Goal: Information Seeking & Learning: Check status

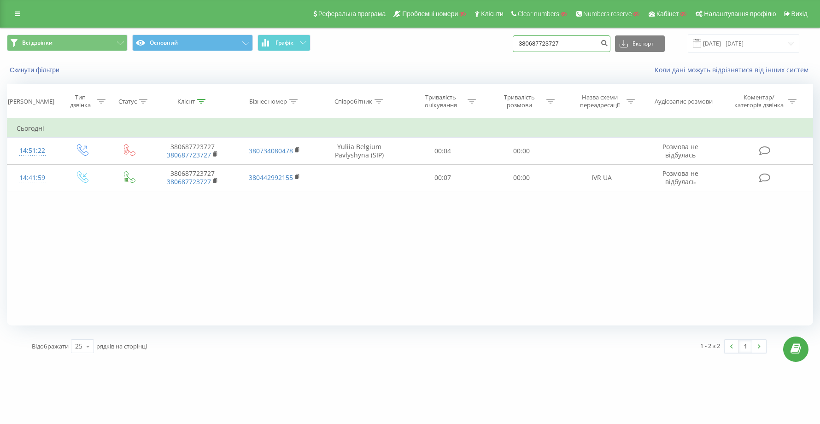
click at [595, 47] on input "380687723727" at bounding box center [562, 43] width 98 height 17
type input "3"
paste input "380687723727"
type input "380687723727"
click at [593, 44] on input "380687723727" at bounding box center [562, 43] width 98 height 17
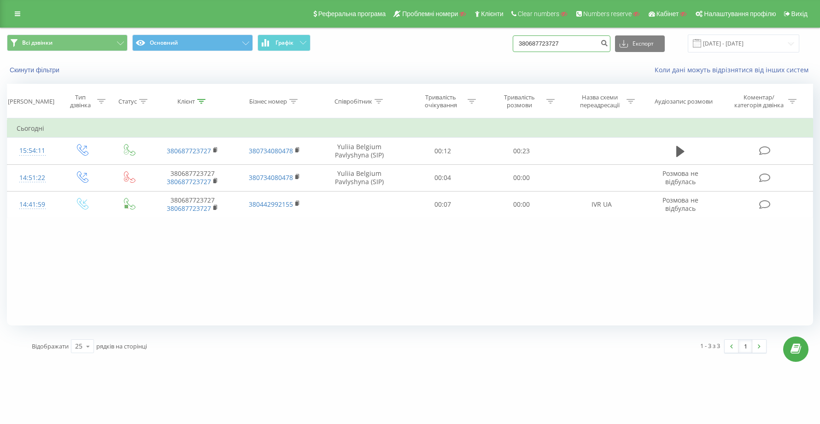
click at [589, 45] on input "380687723727" at bounding box center [562, 43] width 98 height 17
type input "3"
paste input "380969649591"
type input "380969649591"
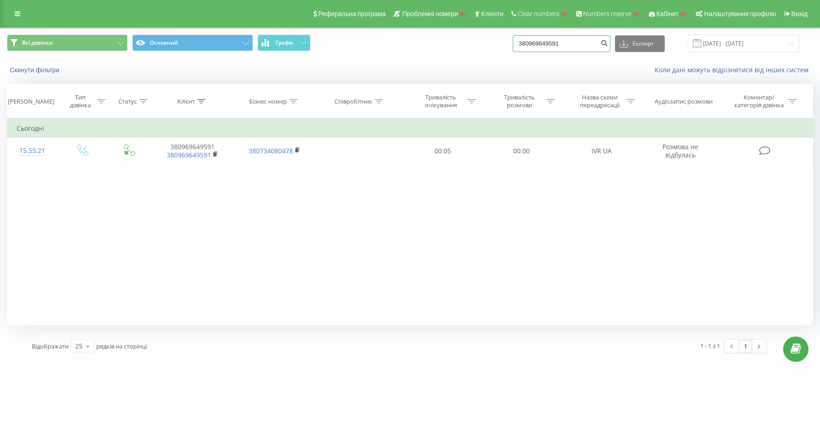
click at [594, 44] on input "380969649591" at bounding box center [562, 43] width 98 height 17
type input "3"
paste input "380969649591"
type input "380969649591"
